Goal: Transaction & Acquisition: Subscribe to service/newsletter

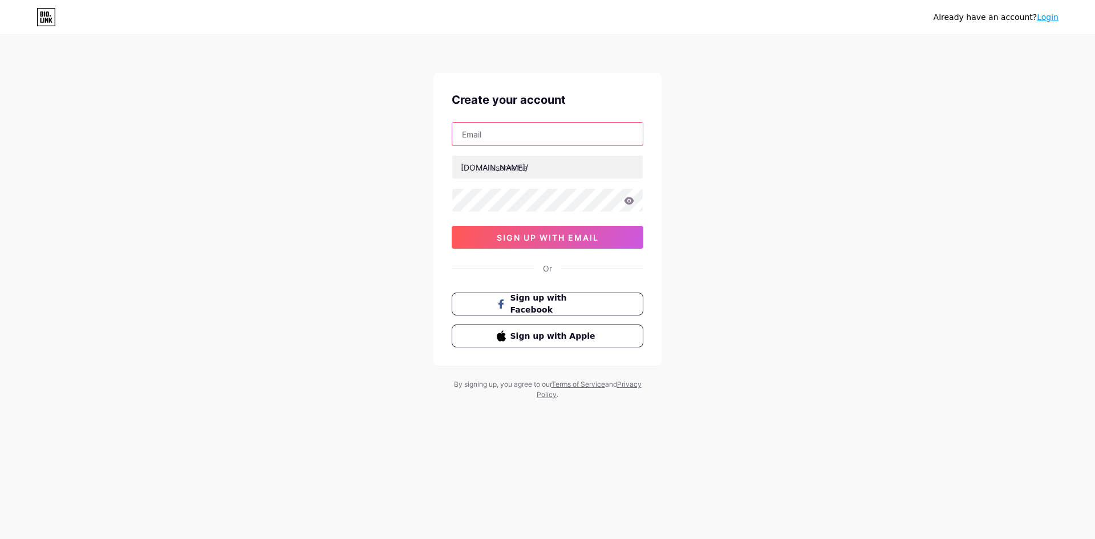
click at [495, 136] on input "text" at bounding box center [547, 134] width 191 height 23
type input "[EMAIL_ADDRESS][DOMAIN_NAME]"
click at [517, 168] on input "text" at bounding box center [547, 167] width 191 height 23
type input "romaincuchet"
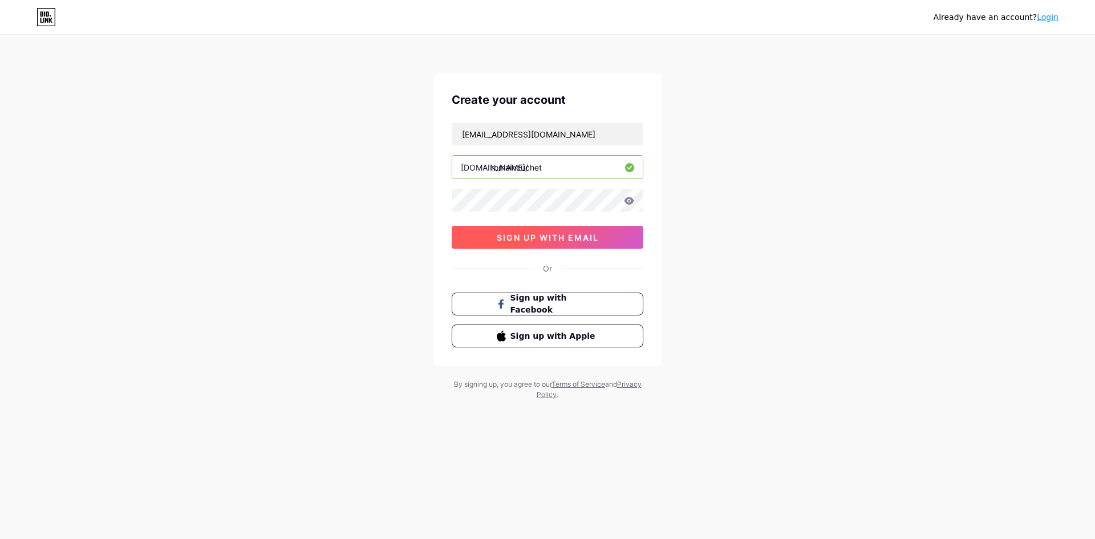
click at [590, 244] on button "sign up with email" at bounding box center [548, 237] width 192 height 23
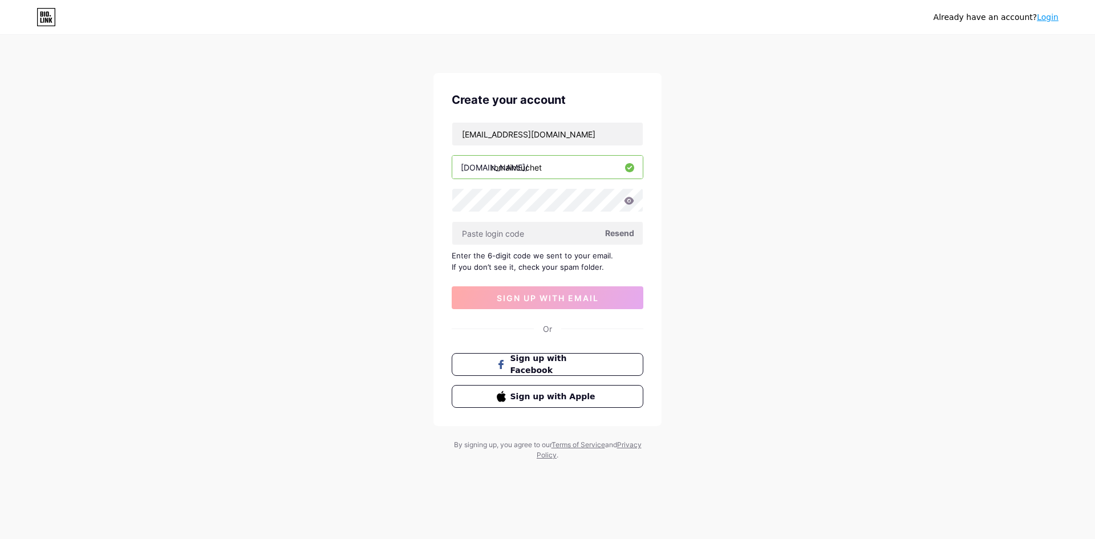
click at [613, 233] on span "Resend" at bounding box center [619, 233] width 29 height 12
click at [552, 294] on span "sign up with email" at bounding box center [548, 298] width 102 height 10
click at [529, 231] on input "text" at bounding box center [547, 233] width 191 height 23
paste input "758267"
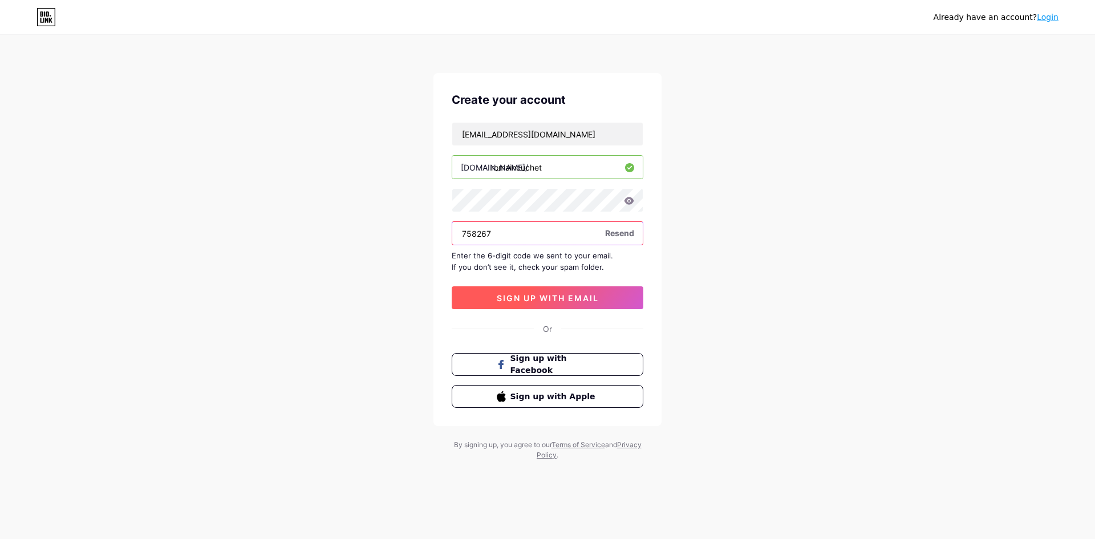
type input "758267"
click at [499, 292] on button "sign up with email" at bounding box center [548, 297] width 192 height 23
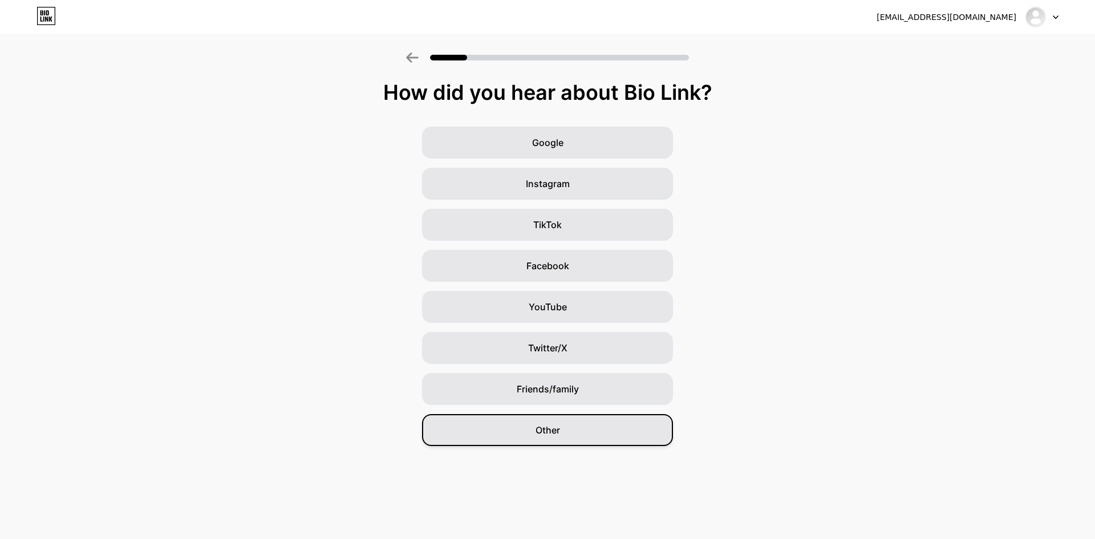
click at [508, 428] on div "Other" at bounding box center [547, 430] width 251 height 32
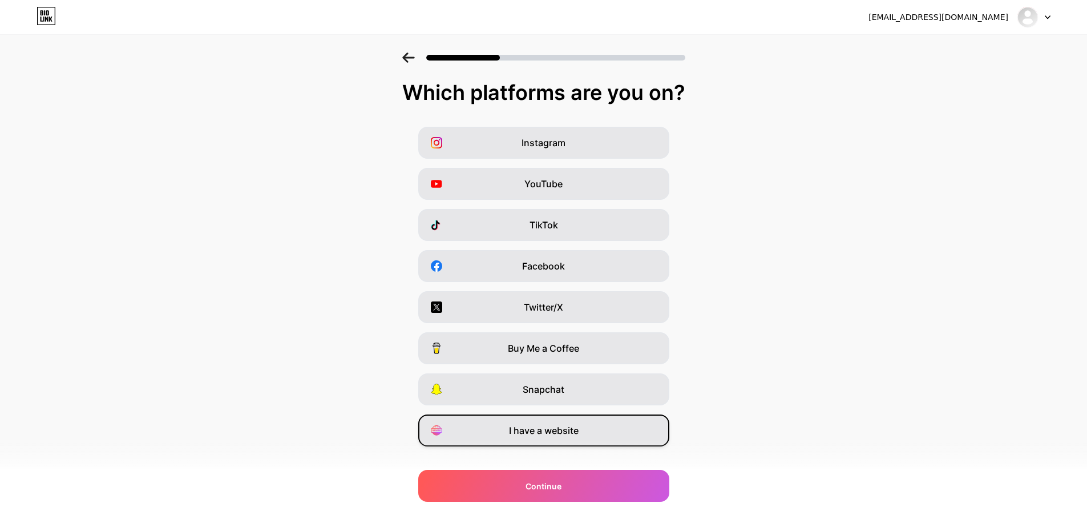
click at [482, 431] on div "I have a website" at bounding box center [543, 430] width 251 height 32
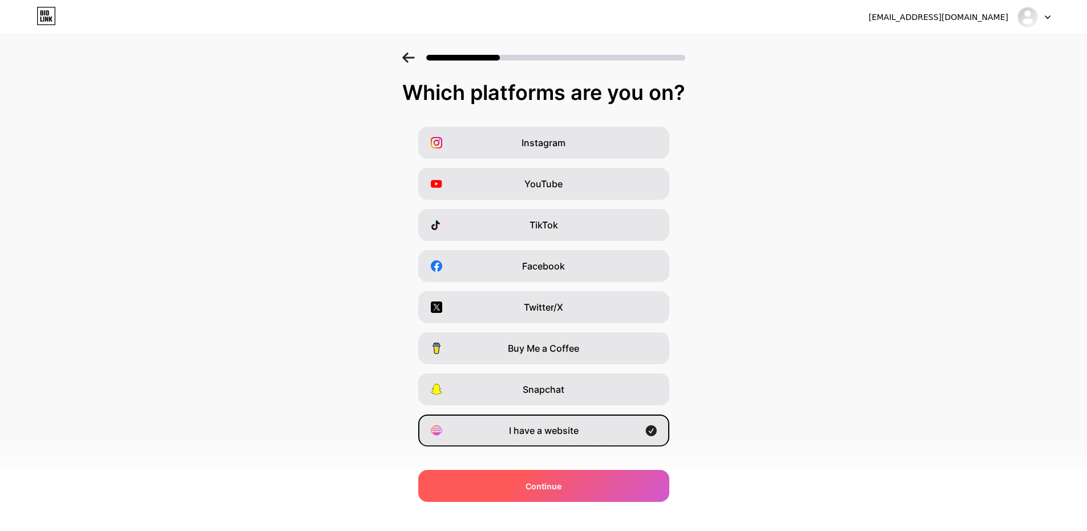
click at [477, 475] on div "Continue" at bounding box center [543, 486] width 251 height 32
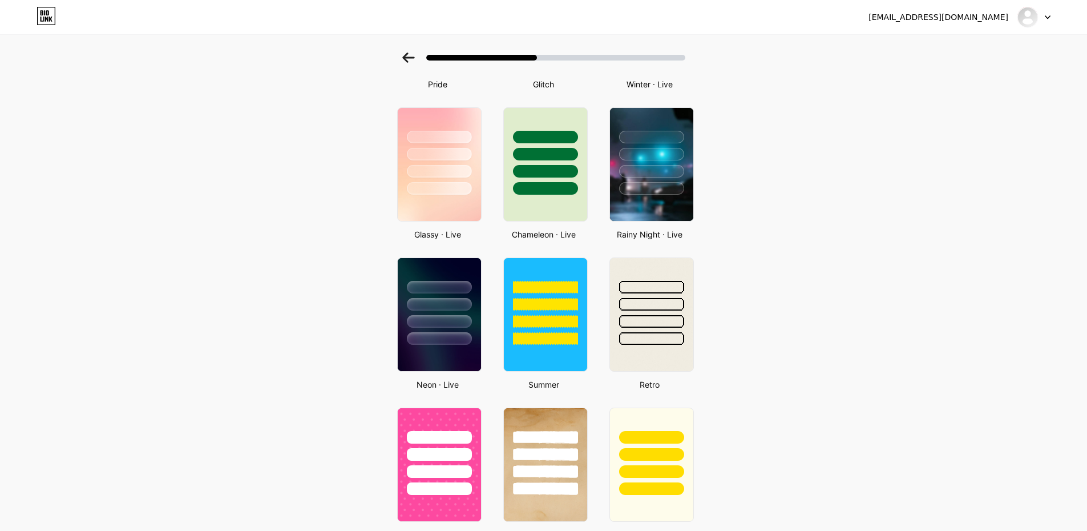
scroll to position [342, 0]
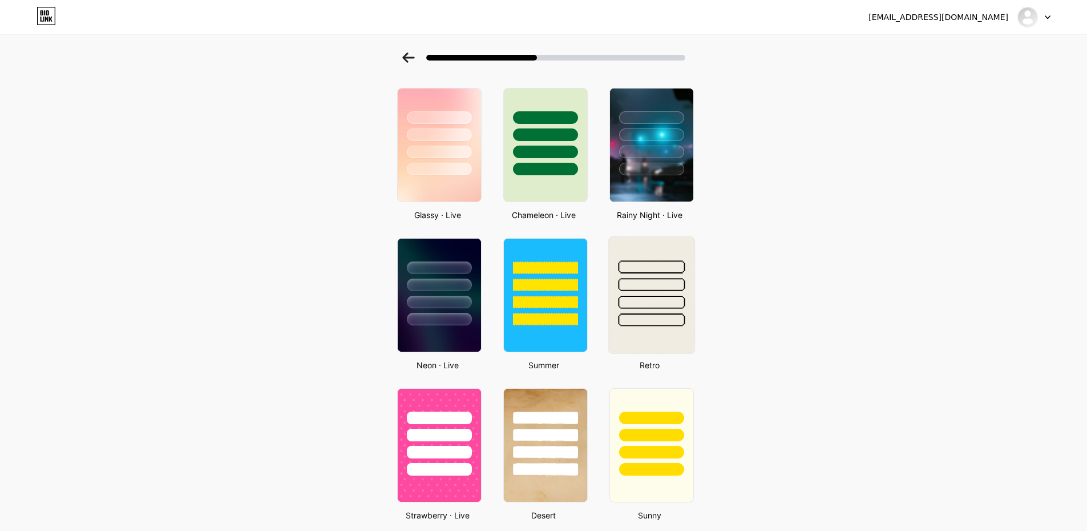
click at [640, 321] on div at bounding box center [651, 319] width 67 height 13
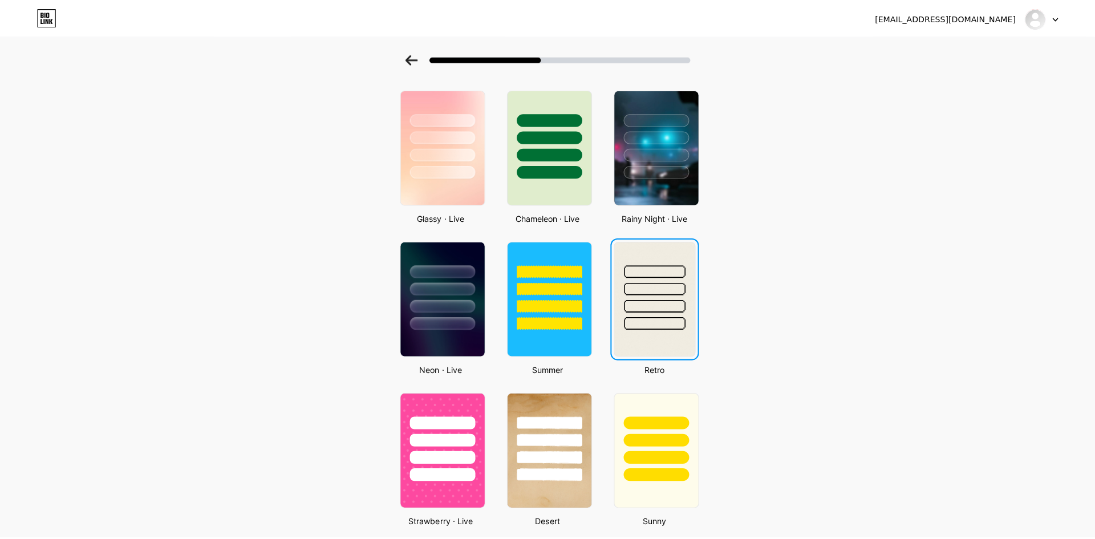
scroll to position [0, 0]
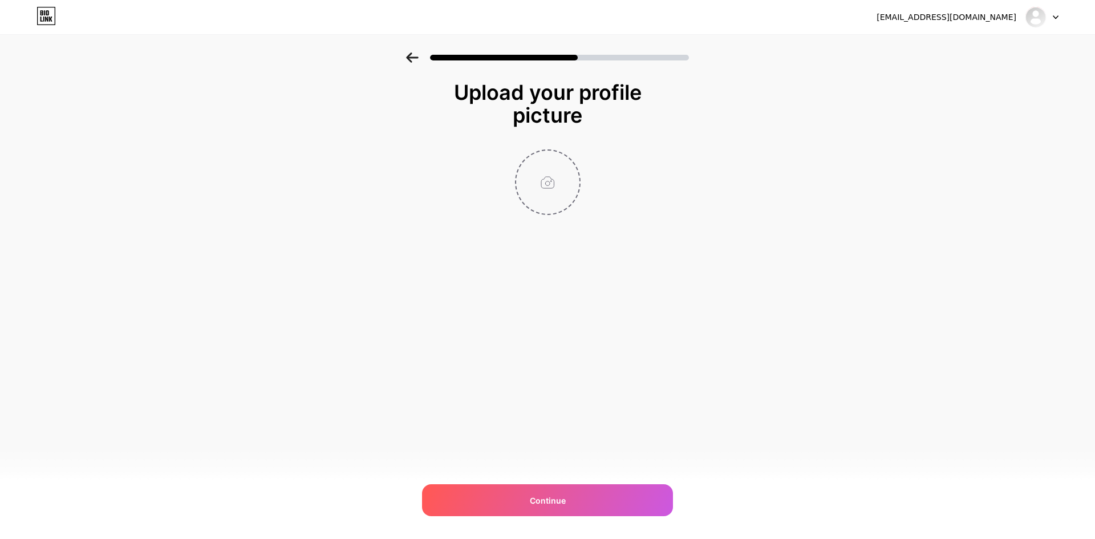
click at [549, 201] on input "file" at bounding box center [547, 182] width 63 height 63
type input "C:\fakepath\photo-2025.jpg"
click at [548, 189] on img at bounding box center [548, 182] width 66 height 66
click at [553, 179] on img at bounding box center [548, 182] width 66 height 66
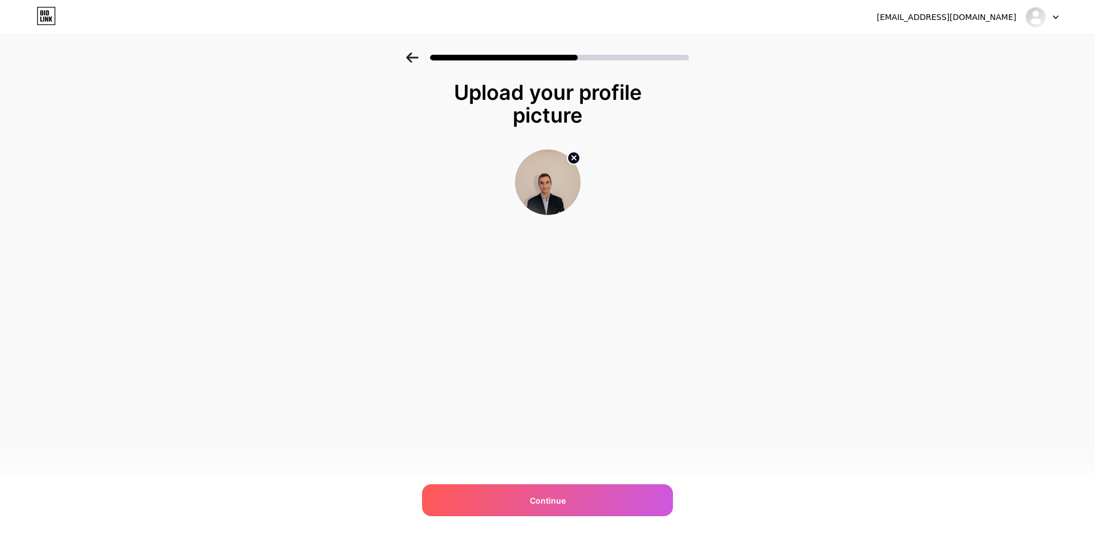
click at [553, 179] on img at bounding box center [548, 182] width 66 height 66
click at [543, 184] on img at bounding box center [548, 182] width 66 height 66
click at [576, 157] on circle at bounding box center [574, 158] width 13 height 13
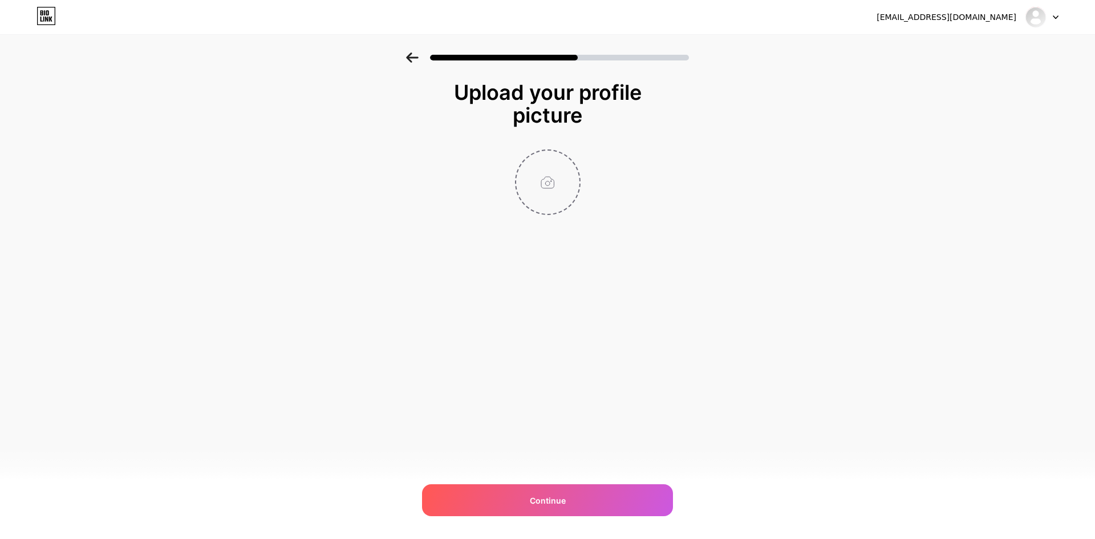
click at [554, 171] on input "file" at bounding box center [547, 182] width 63 height 63
click at [465, 493] on div "Continue" at bounding box center [547, 500] width 251 height 32
click at [535, 195] on input "file" at bounding box center [547, 182] width 63 height 63
type input "C:\fakepath\photo-2025.jpg"
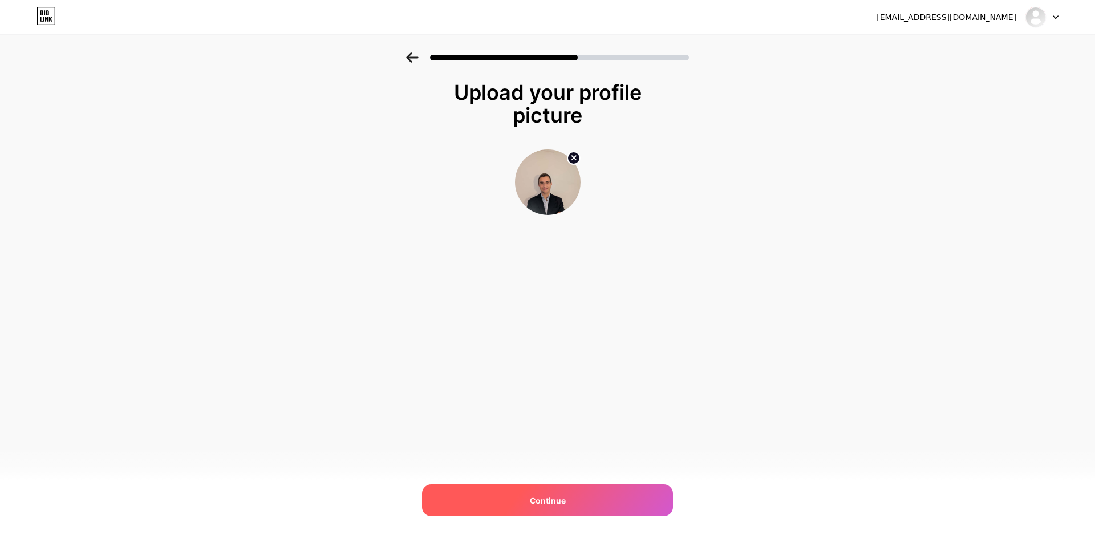
click at [490, 504] on div "Continue" at bounding box center [547, 500] width 251 height 32
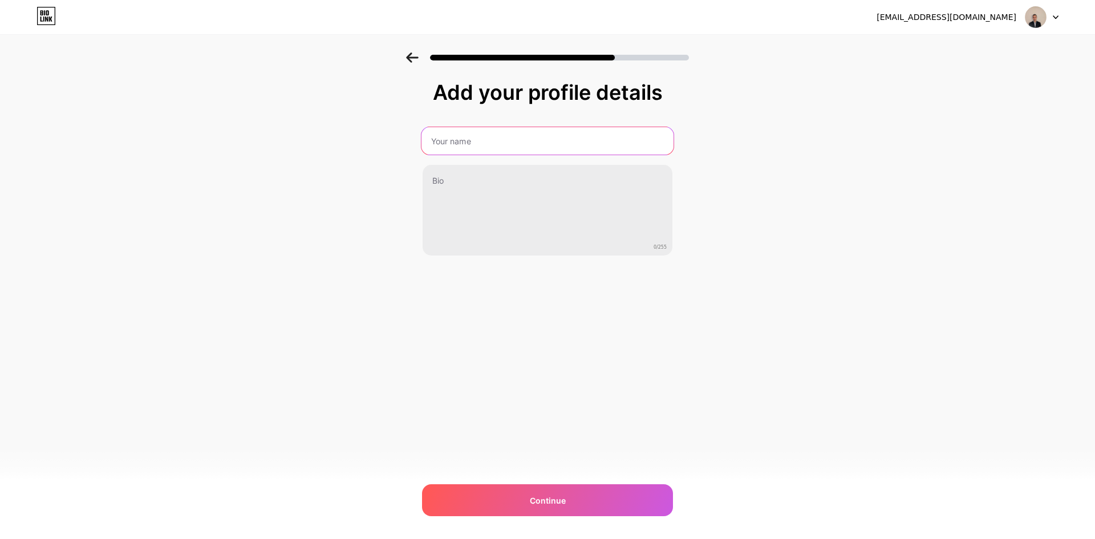
click at [471, 144] on input "text" at bounding box center [548, 140] width 252 height 27
click at [504, 292] on div "Add your profile details [PERSON_NAME] (arbitre) 0/255 Continue Error" at bounding box center [547, 197] width 251 height 232
click at [502, 149] on input "[PERSON_NAME] (arbitre)" at bounding box center [548, 140] width 250 height 27
drag, startPoint x: 538, startPoint y: 139, endPoint x: 488, endPoint y: 139, distance: 50.2
click at [488, 139] on input "[PERSON_NAME] (arbitre)" at bounding box center [548, 140] width 252 height 27
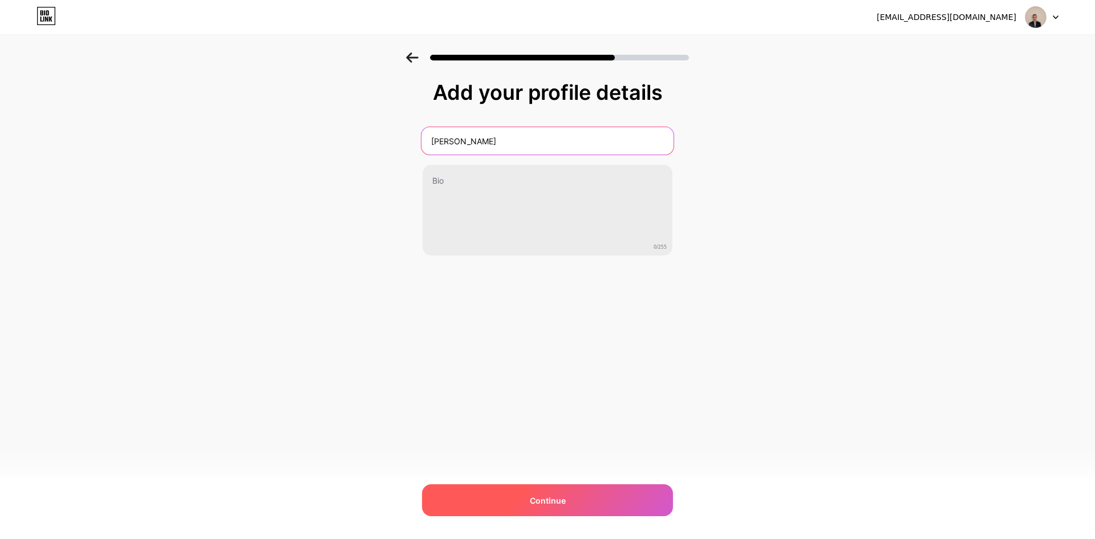
type input "[PERSON_NAME]"
click at [474, 502] on div "Continue" at bounding box center [547, 500] width 251 height 32
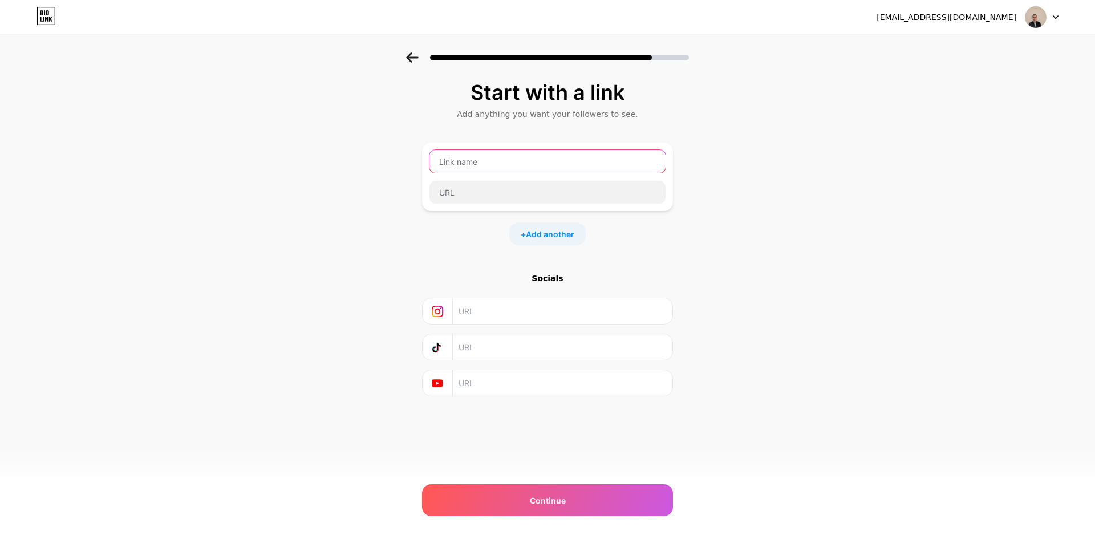
click at [478, 168] on input "text" at bounding box center [548, 161] width 236 height 23
type input "Github"
click at [456, 191] on input "text" at bounding box center [548, 192] width 236 height 23
paste input "[URL][DOMAIN_NAME]"
type input "[URL][DOMAIN_NAME]"
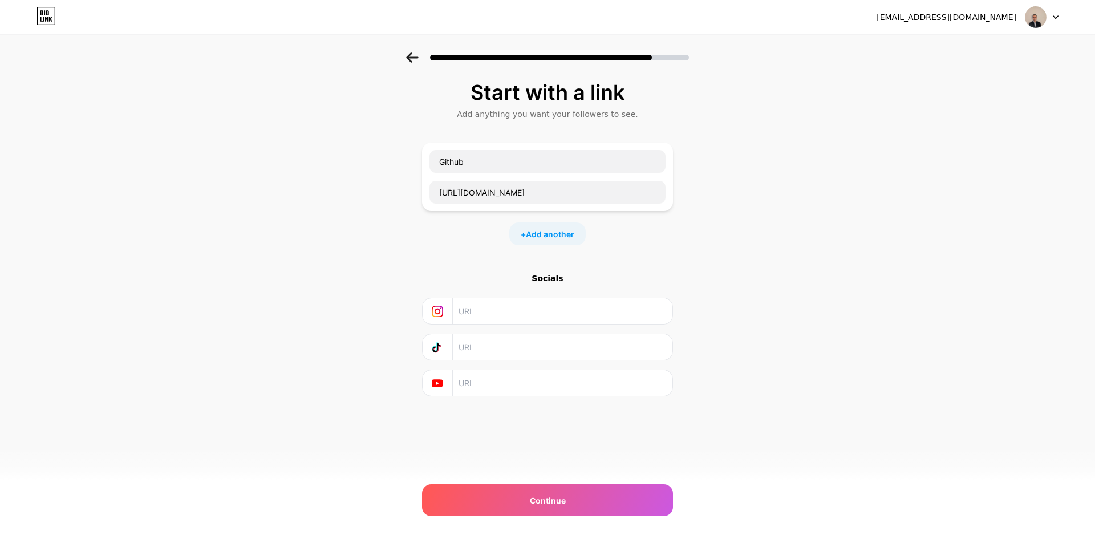
click at [796, 216] on div "Start with a link Add anything you want your followers to see. Github [URL][DOM…" at bounding box center [547, 252] width 1095 height 401
click at [545, 508] on div "Continue" at bounding box center [547, 500] width 251 height 32
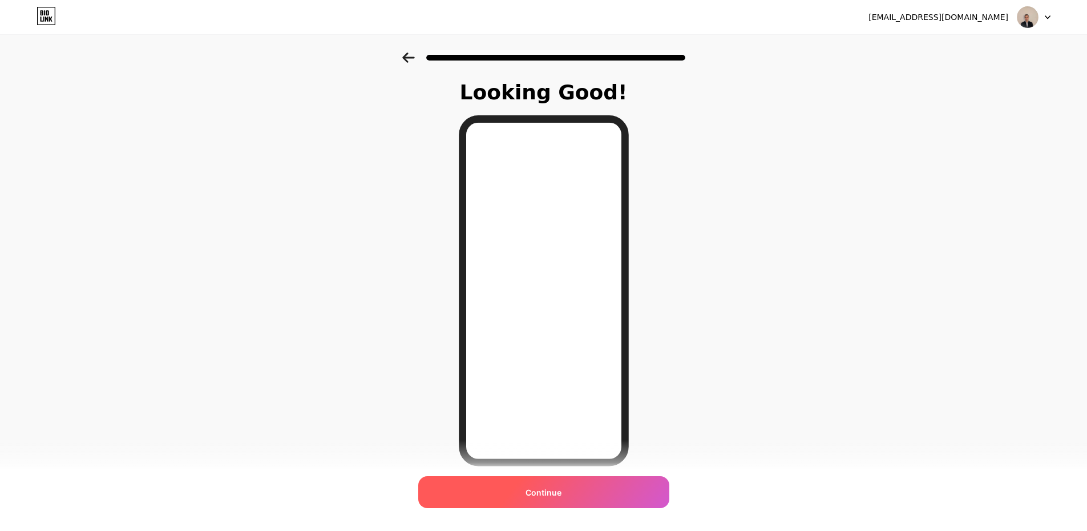
click at [518, 490] on div "Continue" at bounding box center [543, 492] width 251 height 32
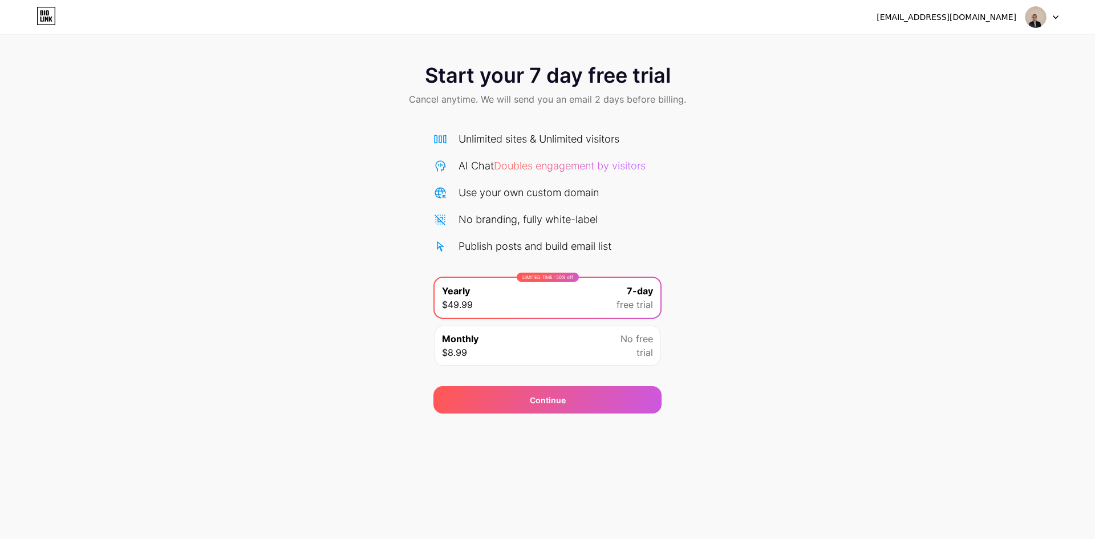
click at [495, 300] on div "LIMITED TIME : 50% off Yearly $49.99 7-day free trial" at bounding box center [548, 298] width 226 height 40
